Goal: Communication & Community: Answer question/provide support

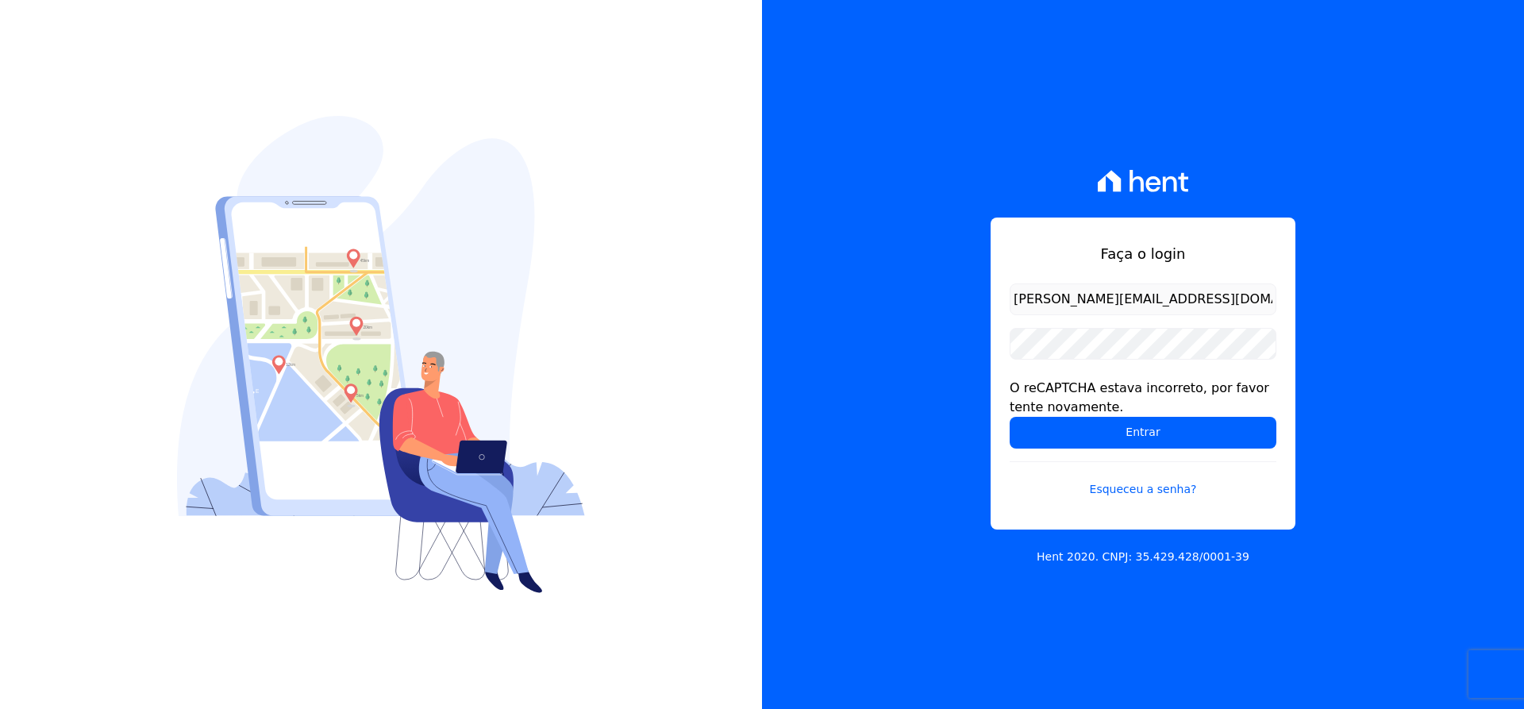
click at [1211, 310] on input "[PERSON_NAME][EMAIL_ADDRESS][DOMAIN_NAME]" at bounding box center [1143, 299] width 267 height 32
click at [1228, 259] on h1 "Faça o login" at bounding box center [1143, 253] width 267 height 21
click at [1086, 438] on input "Entrar" at bounding box center [1143, 433] width 267 height 32
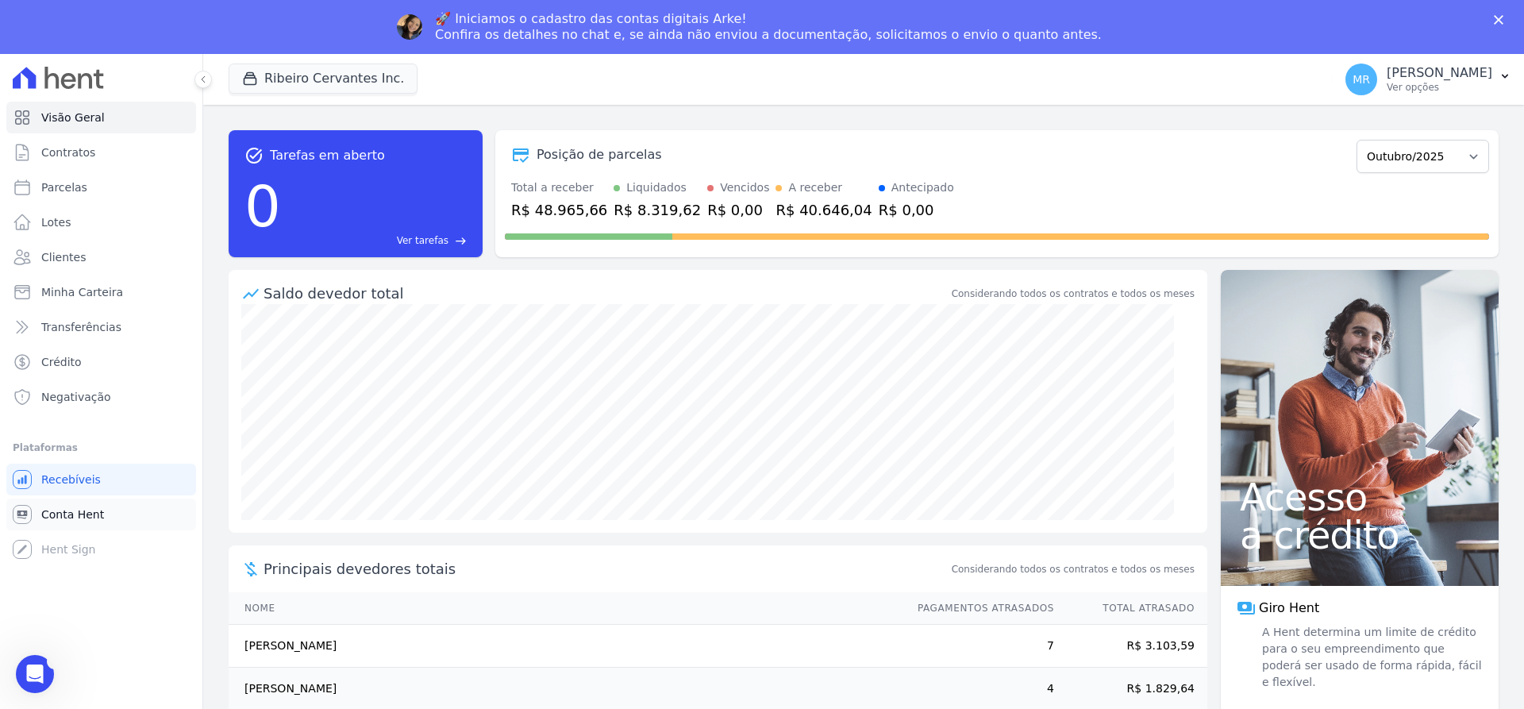
click at [81, 523] on link "Conta Hent" at bounding box center [101, 515] width 190 height 32
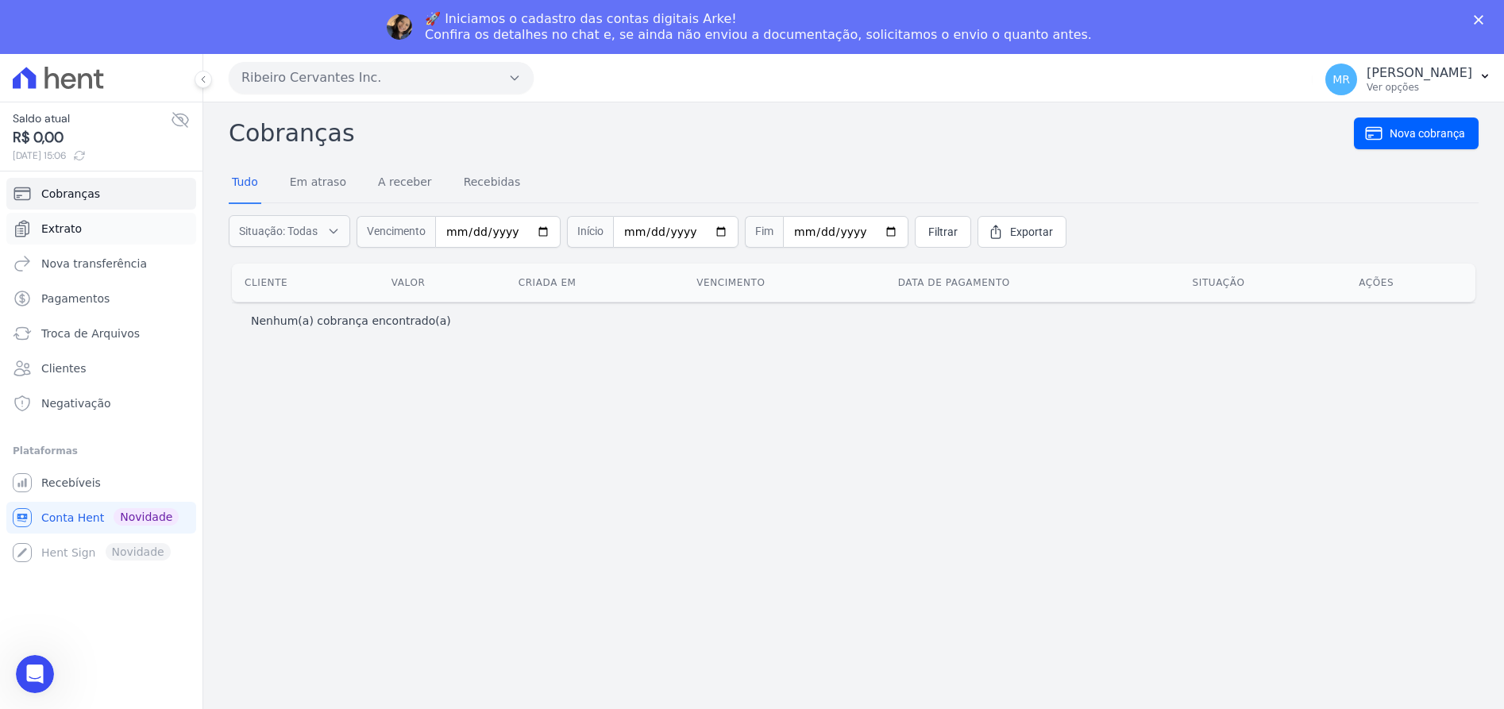
click at [74, 230] on span "Extrato" at bounding box center [61, 229] width 40 height 16
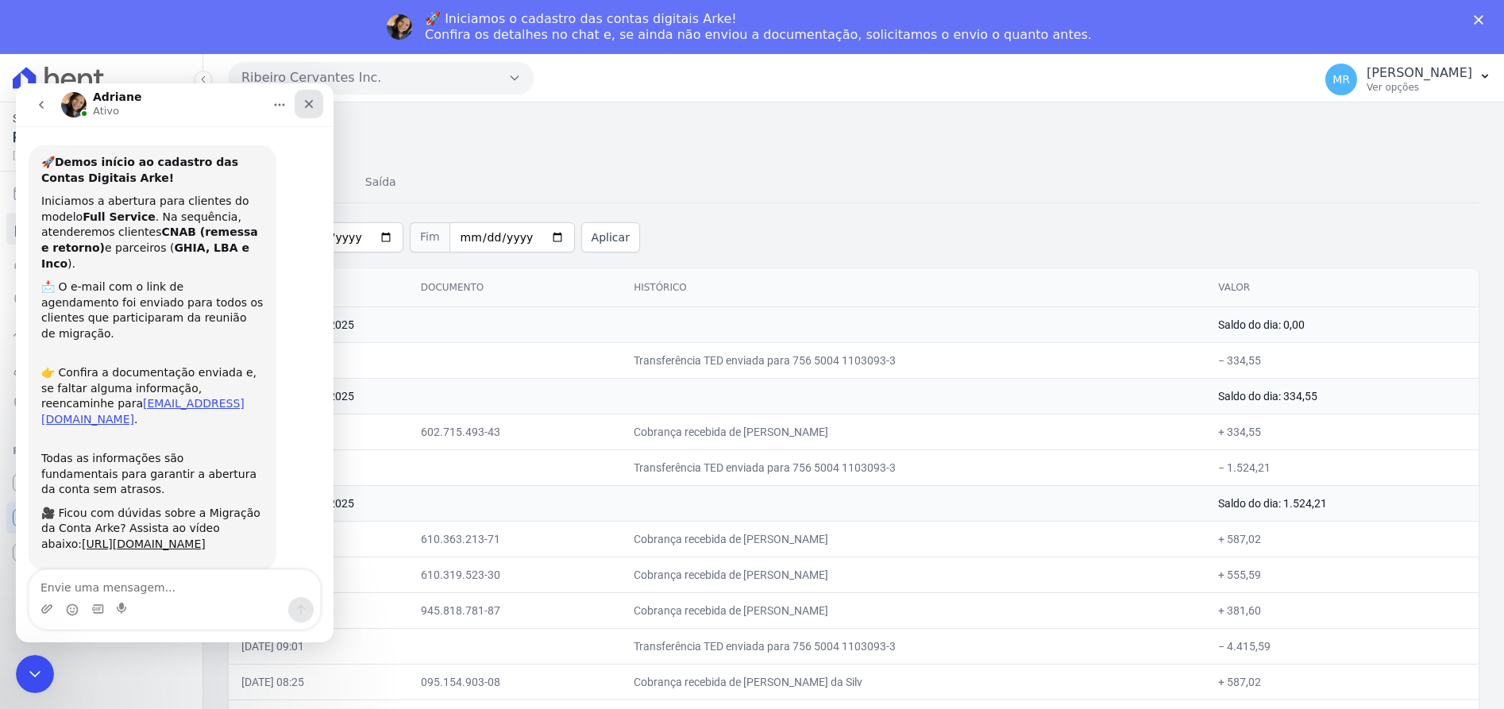
click at [306, 103] on icon "Fechar" at bounding box center [309, 104] width 13 height 13
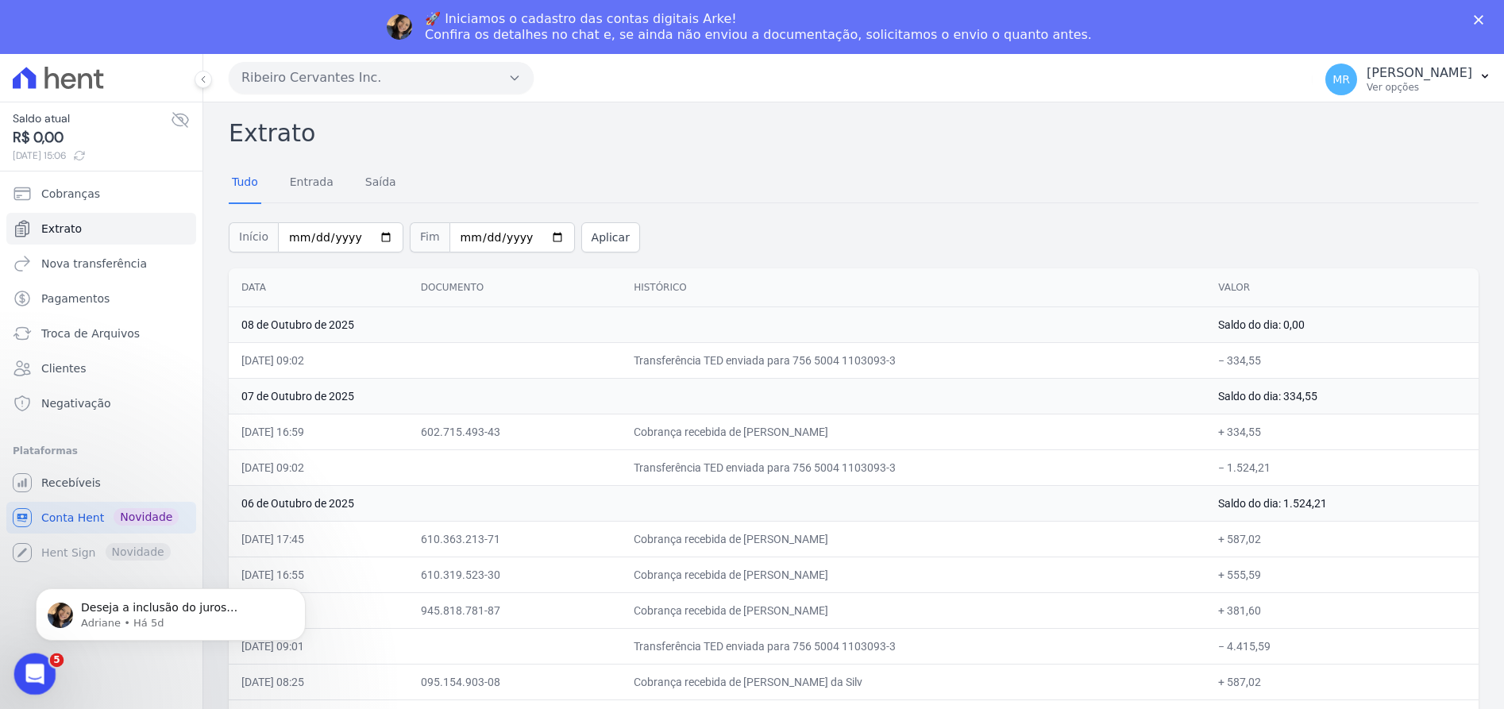
click at [29, 680] on div "Abertura do Messenger da Intercom" at bounding box center [32, 672] width 52 height 52
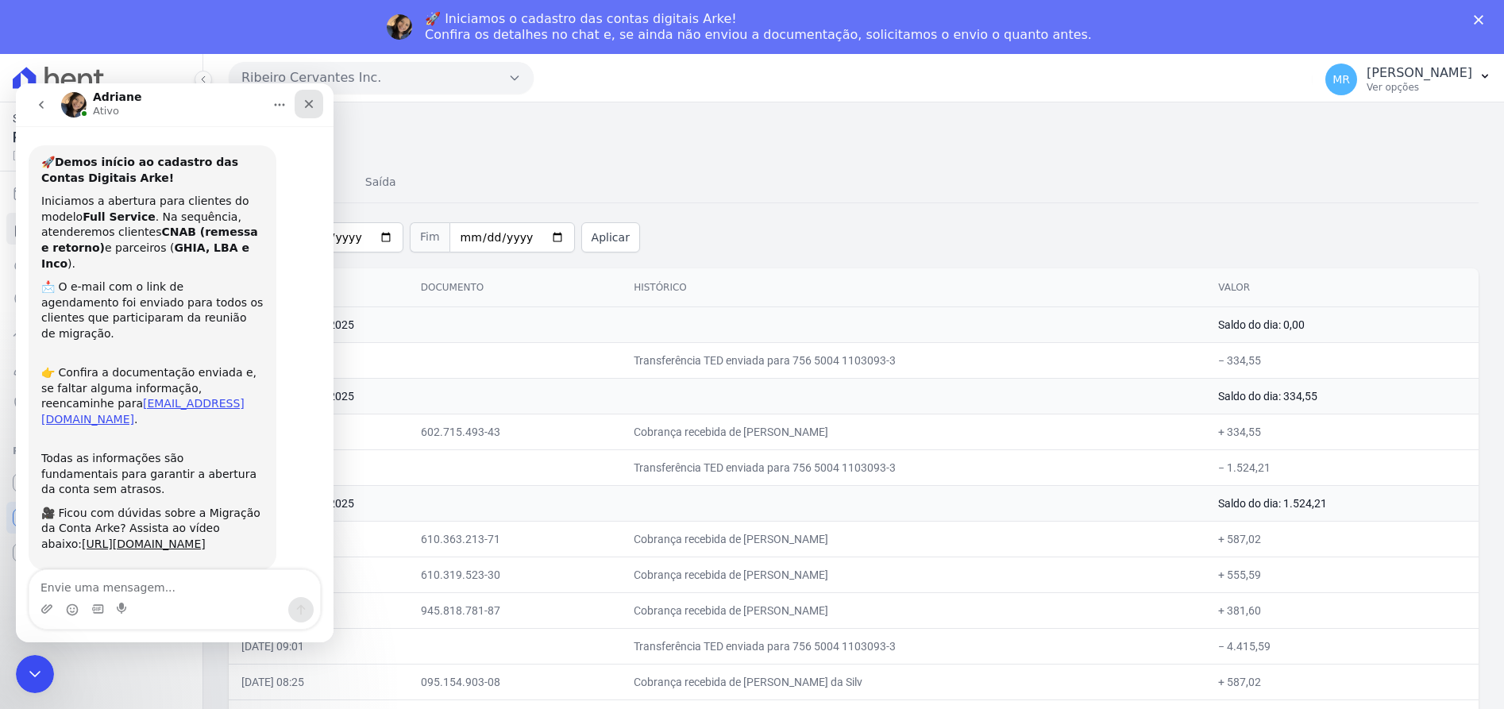
click at [308, 109] on icon "Fechar" at bounding box center [309, 104] width 13 height 13
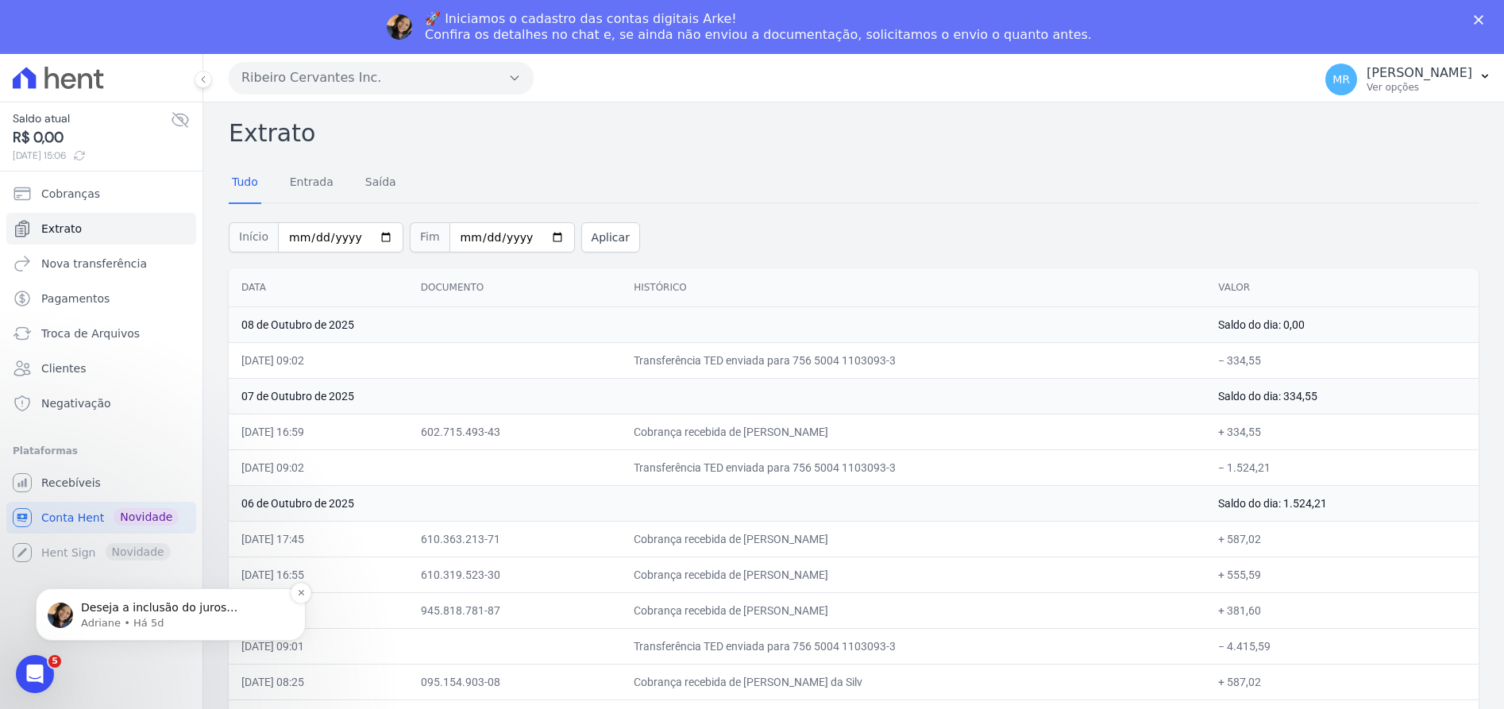
click at [129, 607] on span "Deseja a inclusão do juros remuneratório para todos os contratos?" at bounding box center [160, 623] width 159 height 44
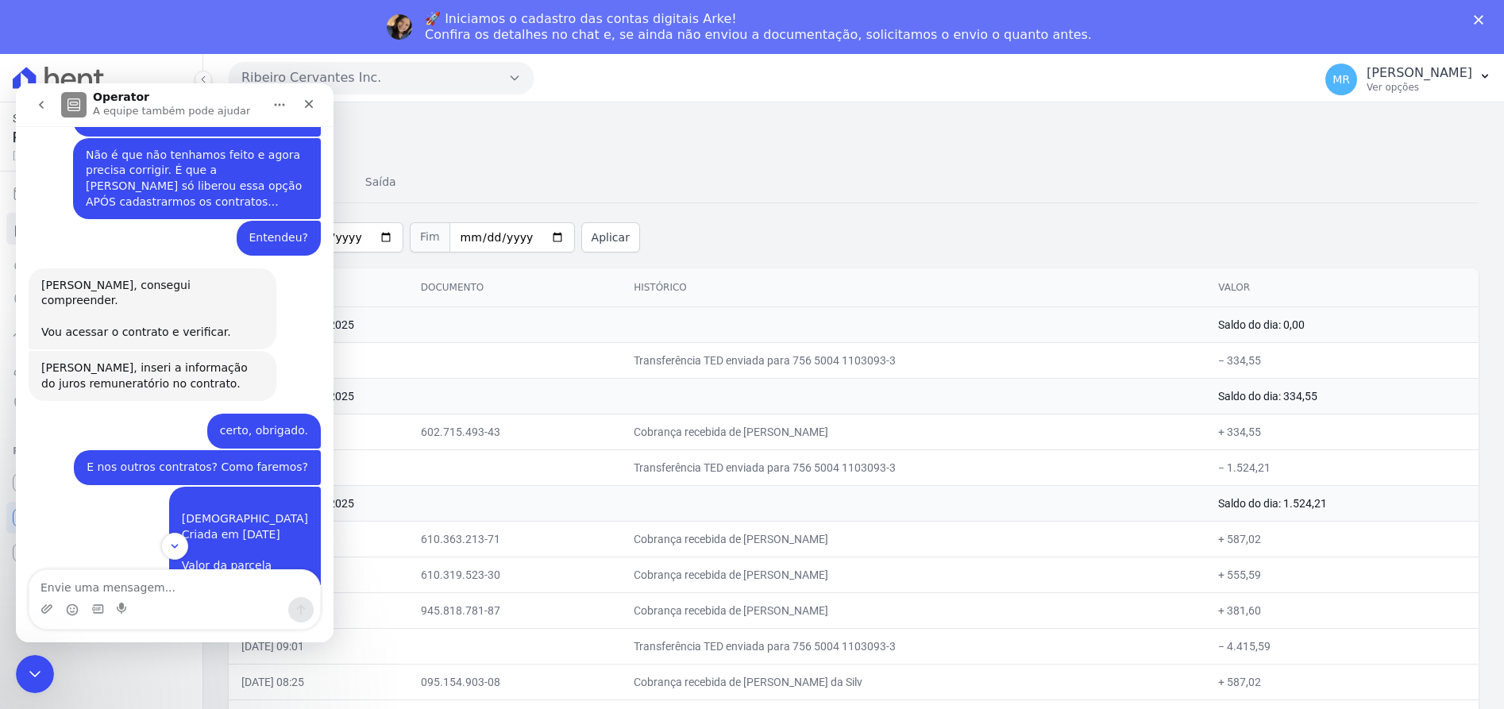
scroll to position [752, 0]
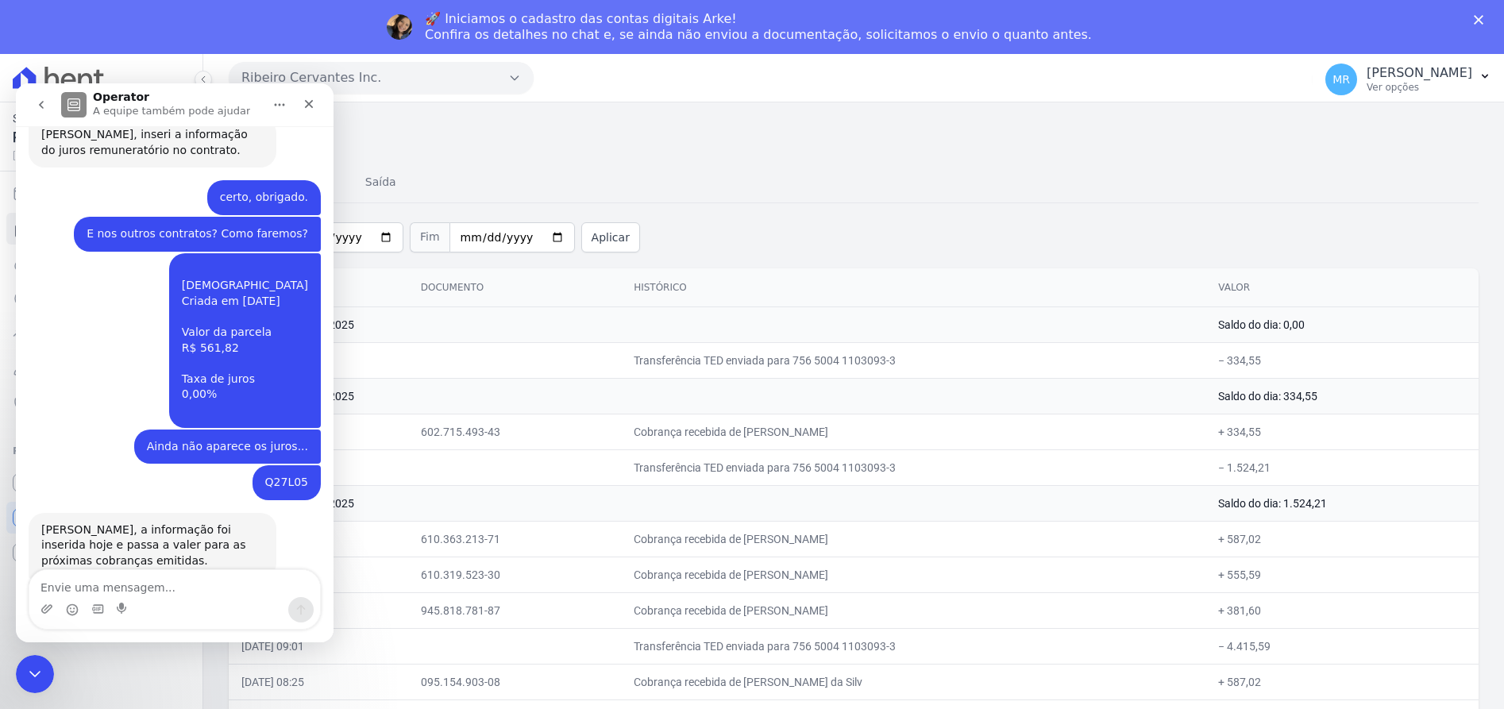
click at [122, 585] on textarea "Envie uma mensagem..." at bounding box center [174, 583] width 291 height 27
type textarea "S"
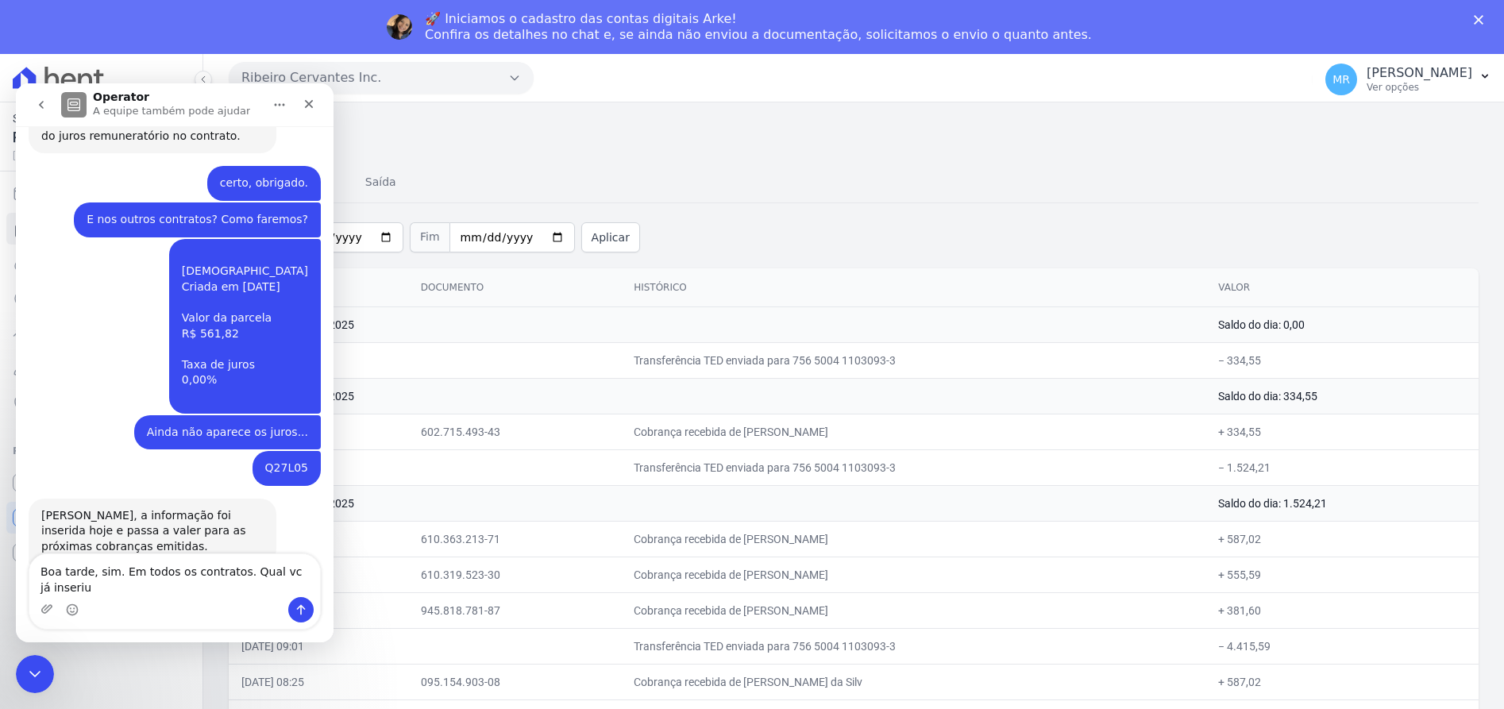
scroll to position [768, 0]
type textarea "Boa tarde, sim. Em todos os contratos. Qual vc já inseriu? Gostaria de conferir…"
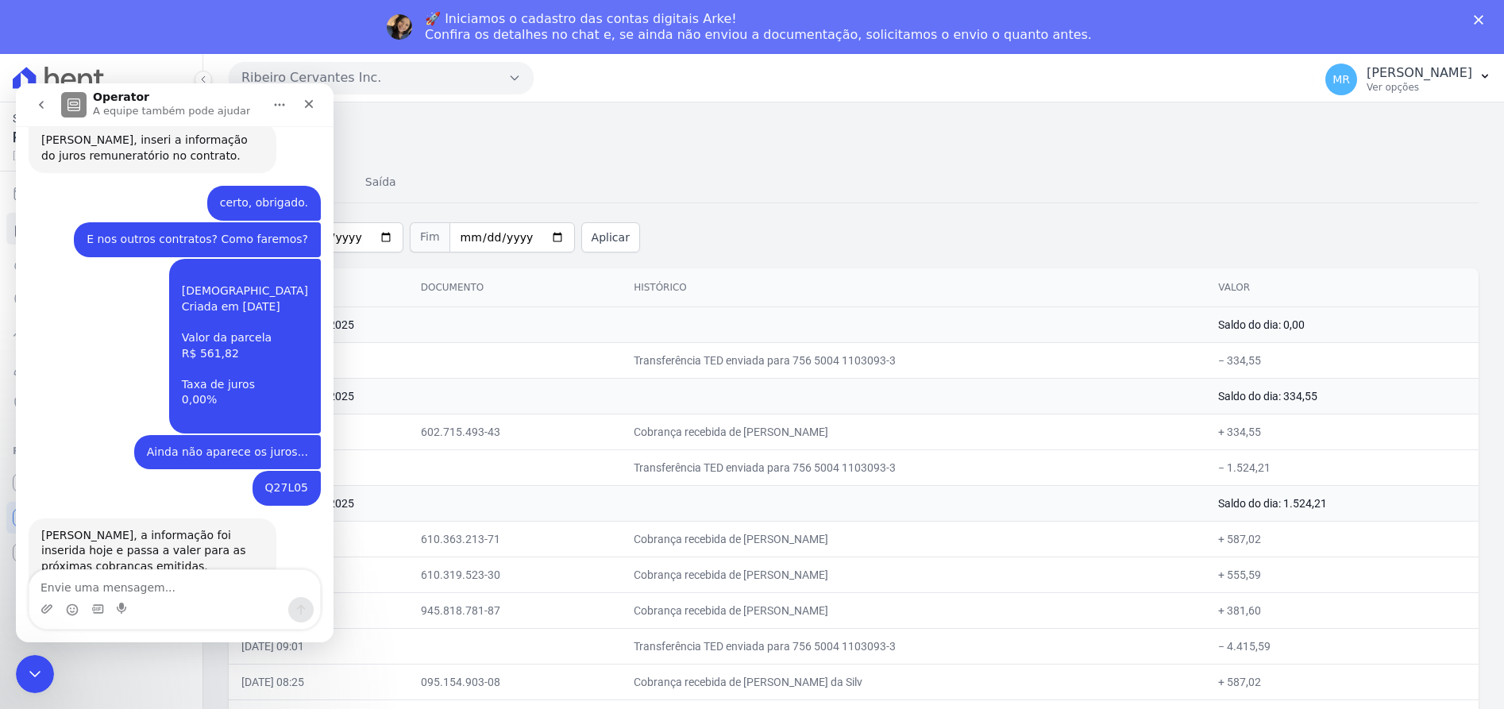
scroll to position [873, 0]
